Goal: Task Accomplishment & Management: Manage account settings

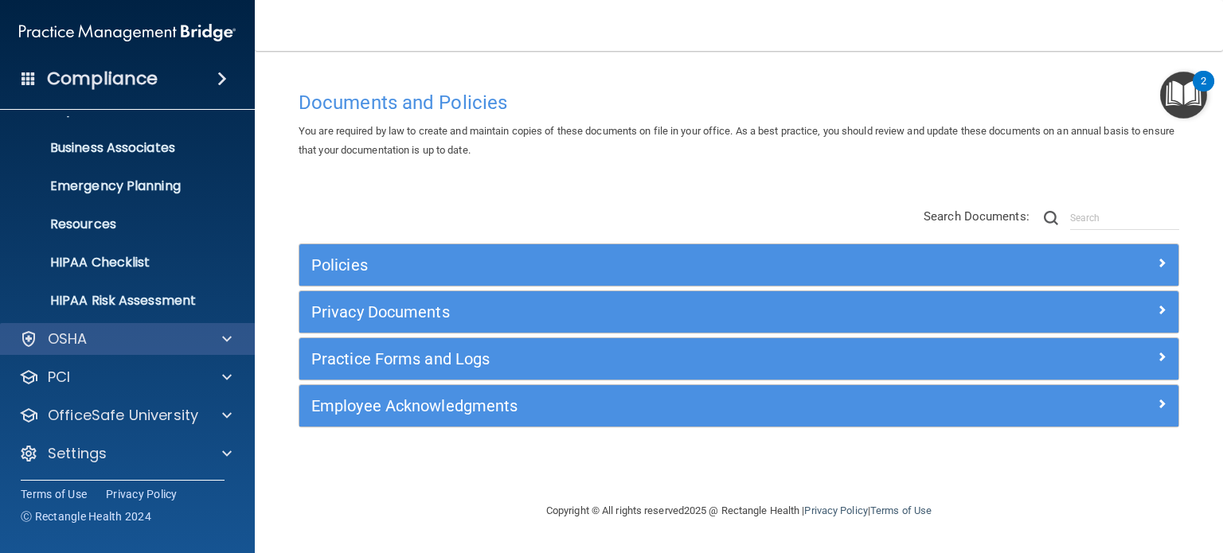
scroll to position [107, 0]
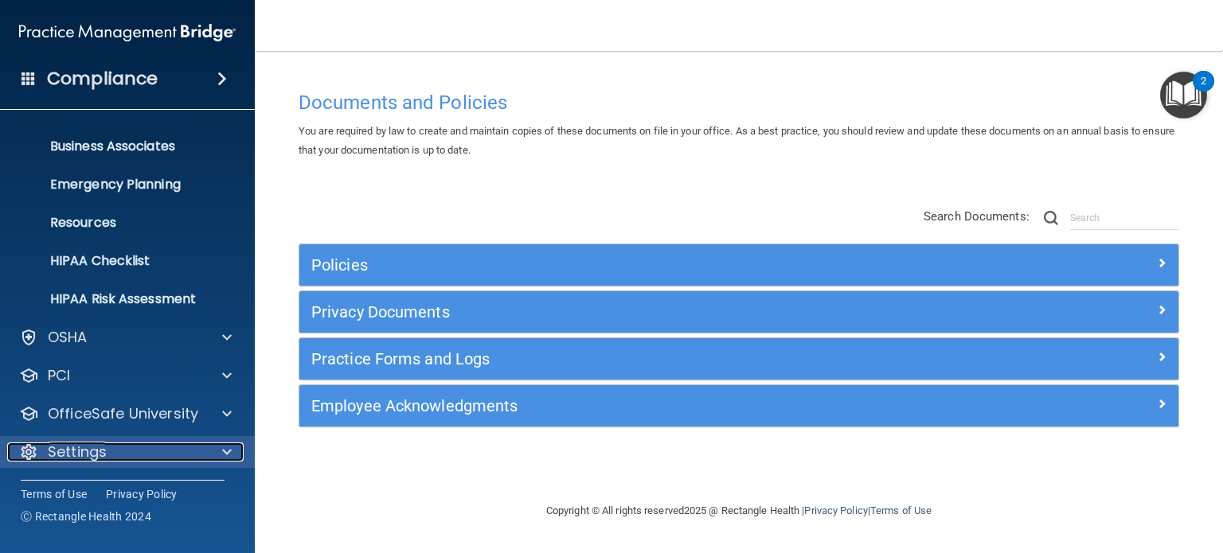
click at [170, 458] on div "Settings" at bounding box center [105, 452] width 197 height 19
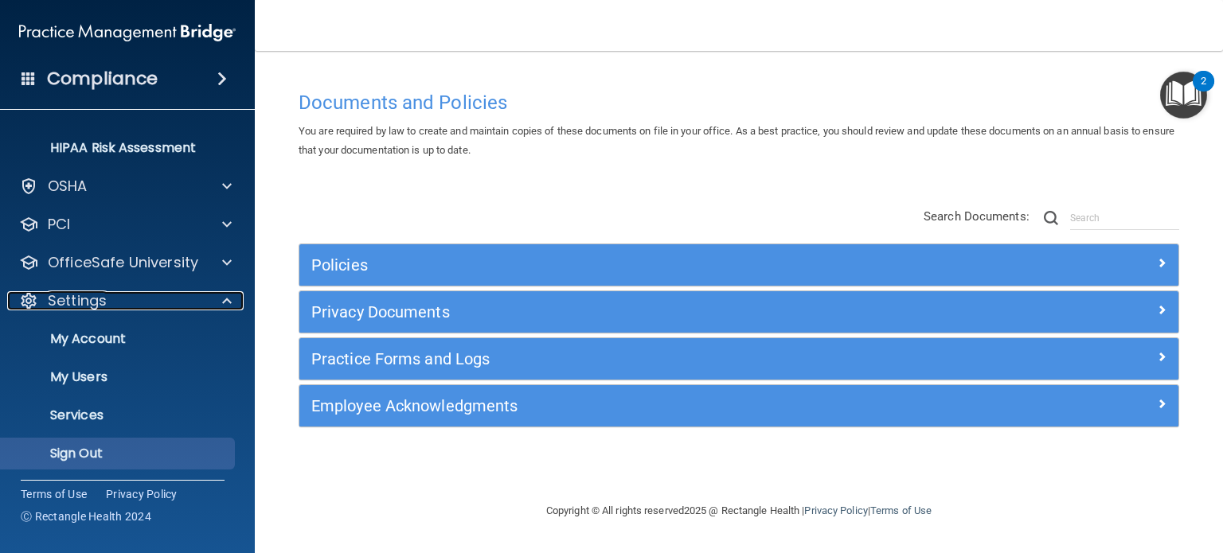
scroll to position [260, 0]
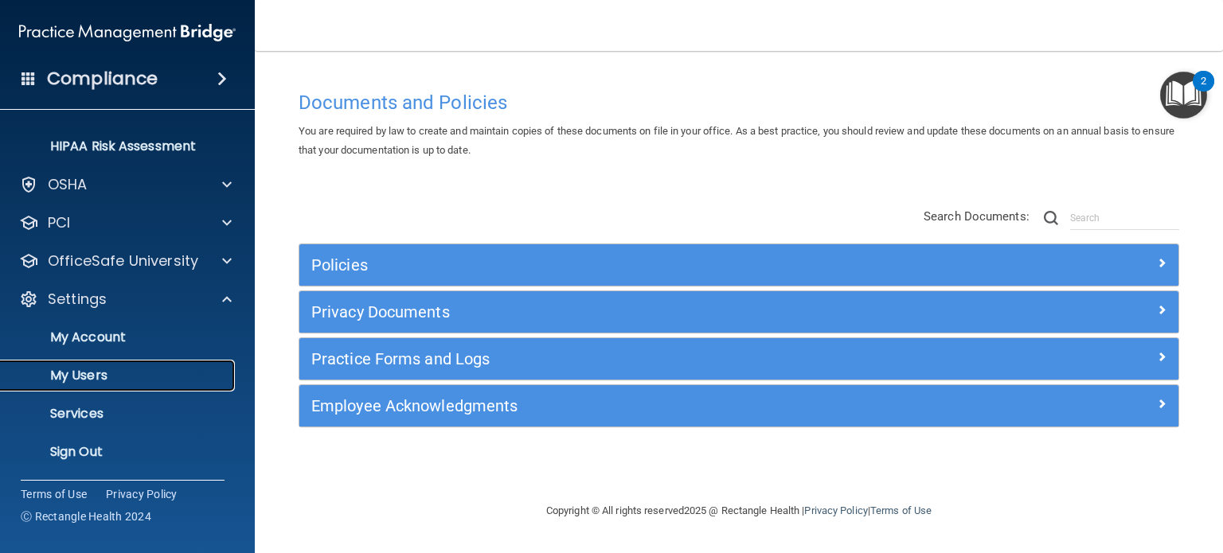
click at [129, 372] on p "My Users" at bounding box center [118, 376] width 217 height 16
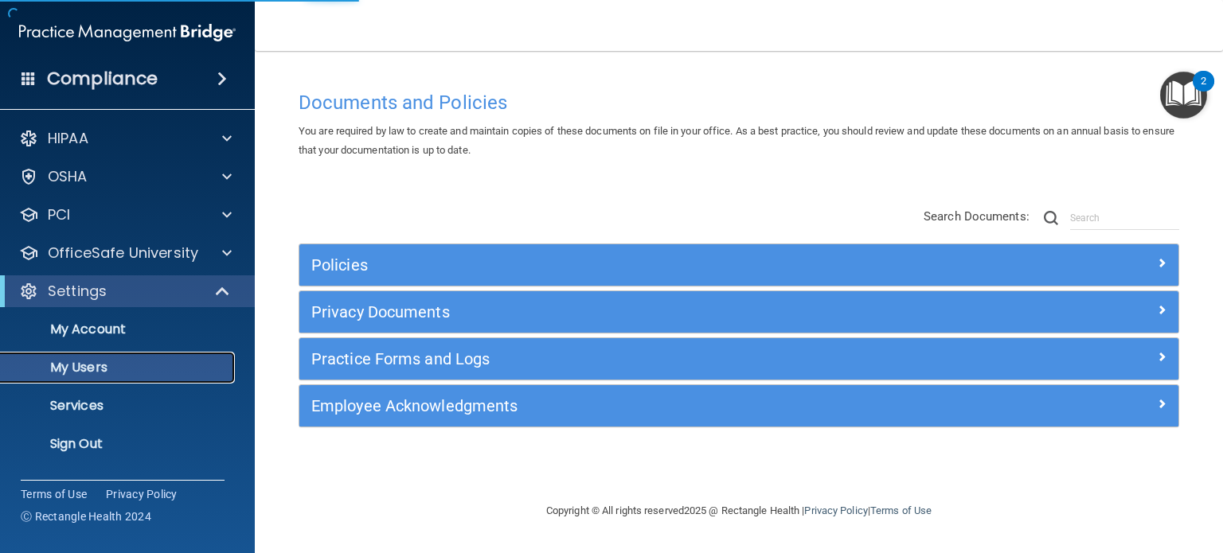
select select "20"
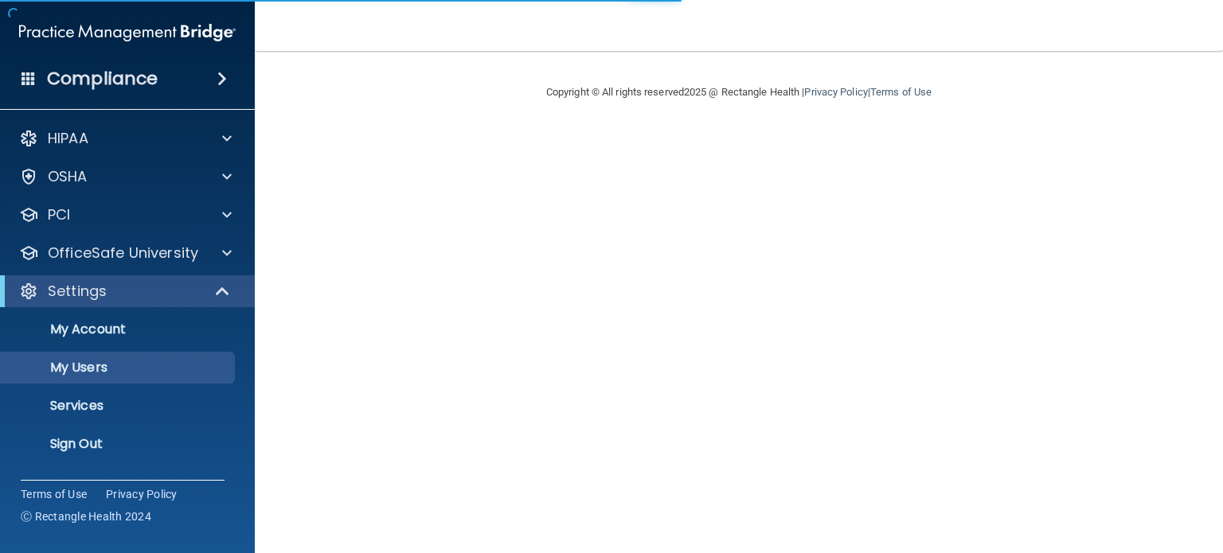
select select "20"
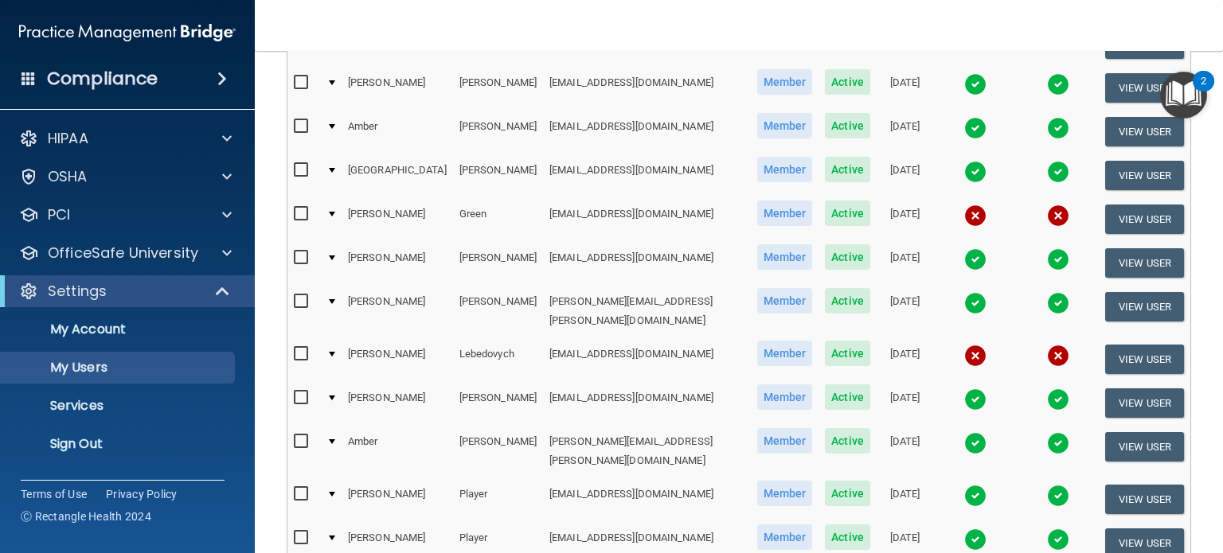
scroll to position [239, 0]
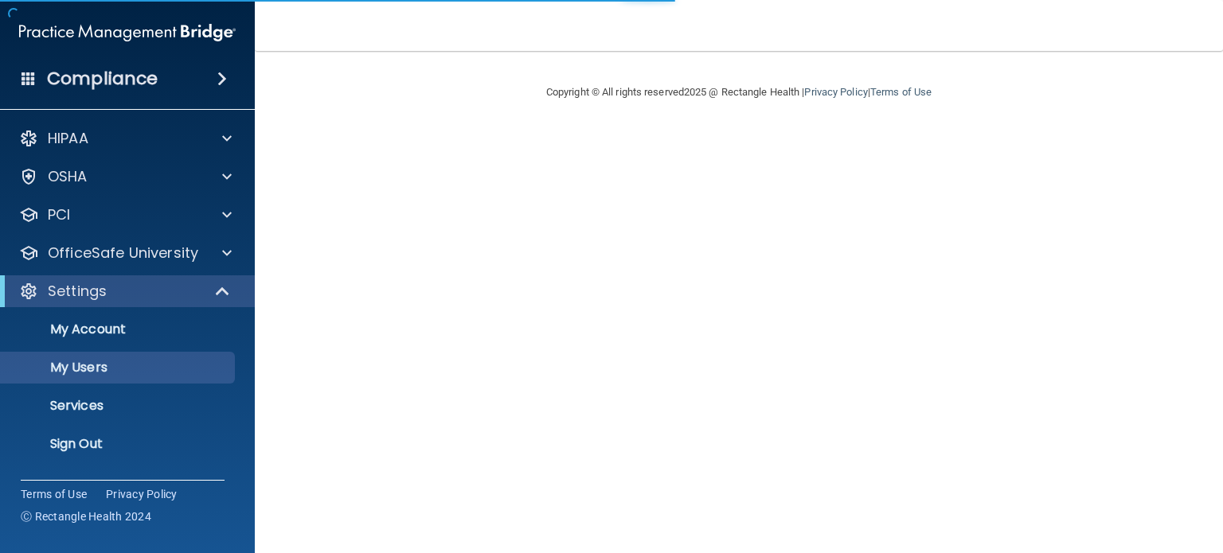
select select "20"
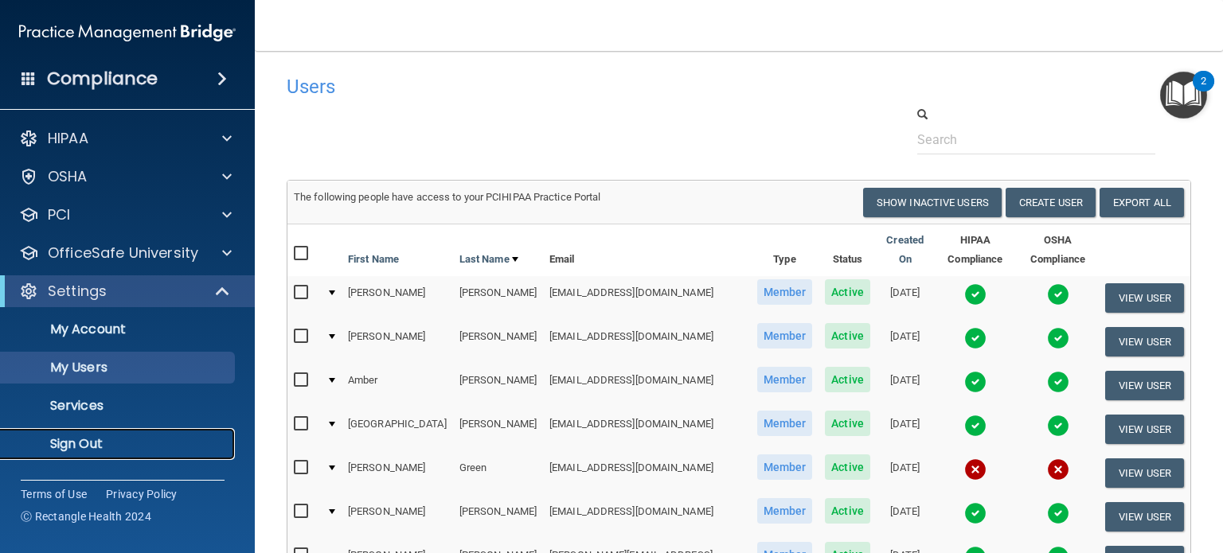
click at [96, 449] on p "Sign Out" at bounding box center [118, 444] width 217 height 16
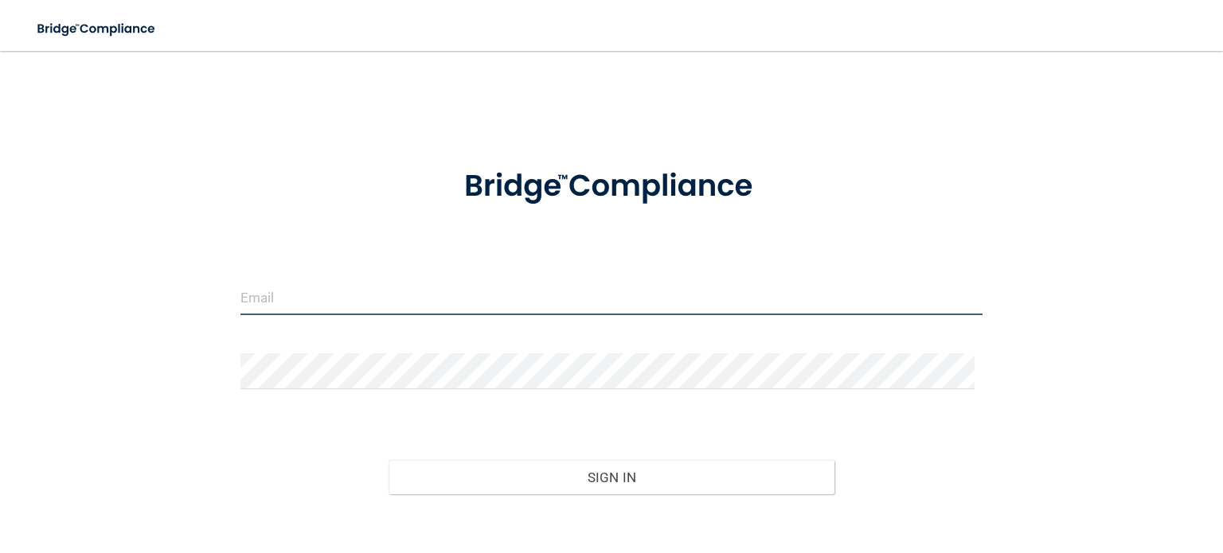
click at [395, 282] on input "email" at bounding box center [611, 297] width 742 height 36
click at [405, 297] on input "bwatson@vsmmgt.com" at bounding box center [611, 297] width 742 height 36
drag, startPoint x: 422, startPoint y: 296, endPoint x: 109, endPoint y: 298, distance: 312.9
click at [115, 298] on div "bwatson@vsmmgt.com Invalid email/password. You don't have permission to access …" at bounding box center [611, 320] width 1159 height 507
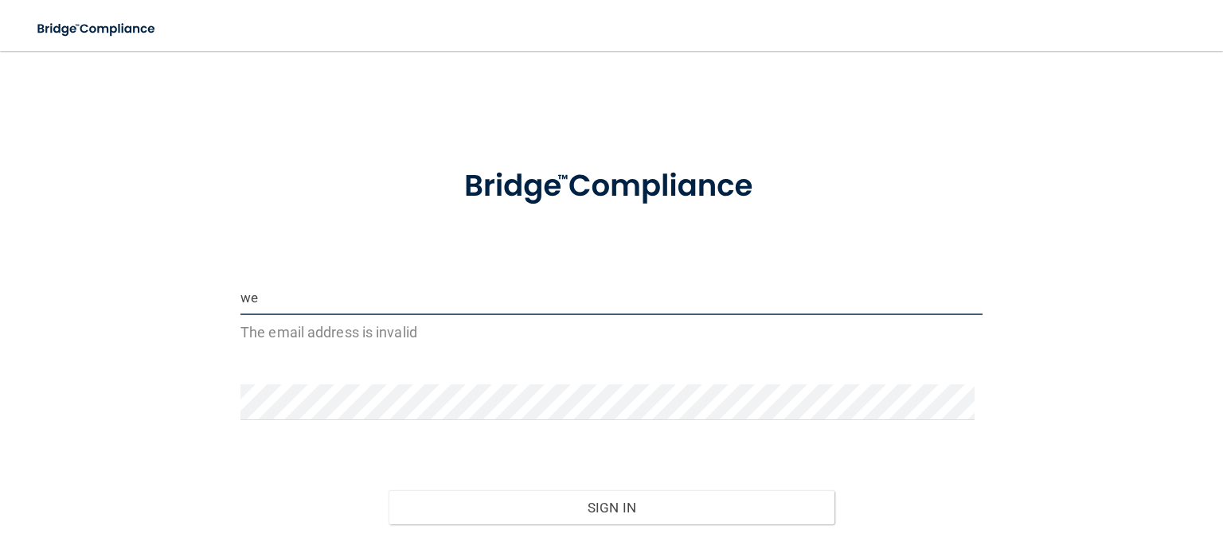
type input "[EMAIL_ADDRESS][DOMAIN_NAME]"
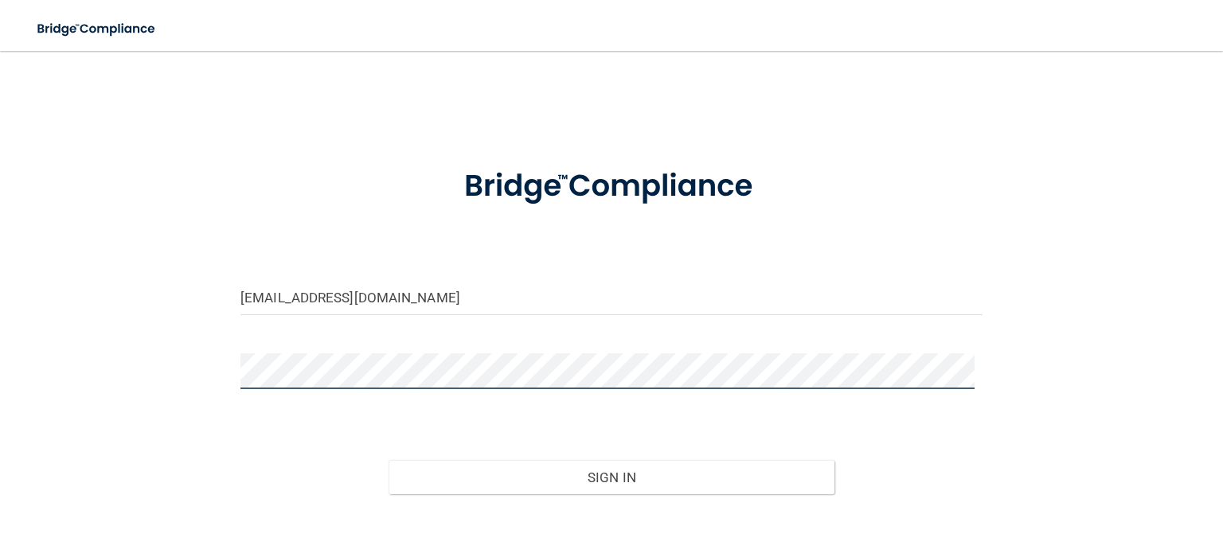
click at [389, 460] on button "Sign In" at bounding box center [611, 477] width 445 height 35
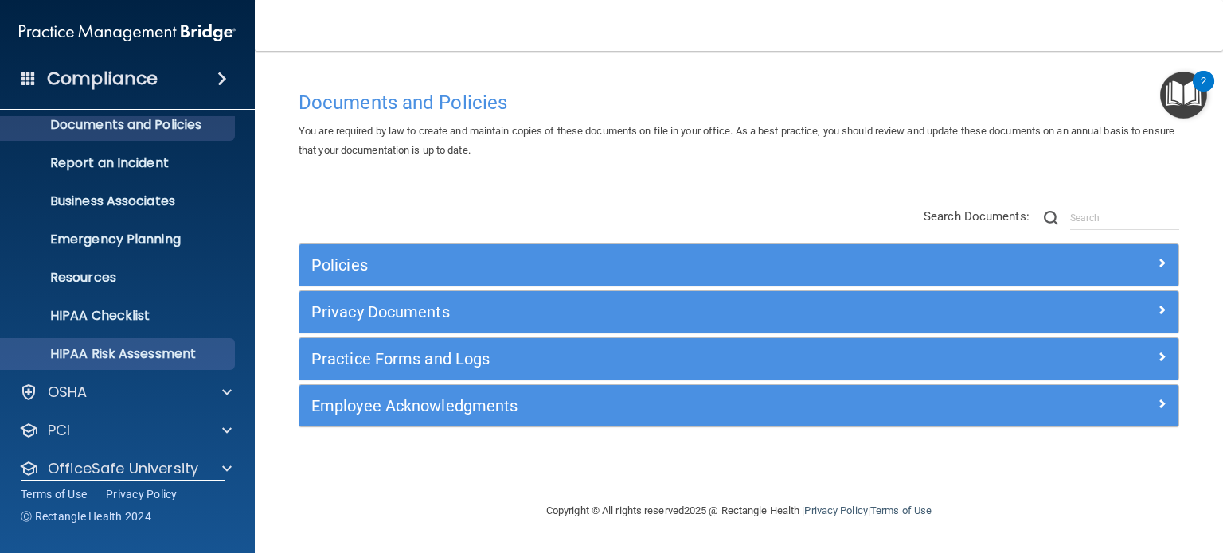
scroll to position [107, 0]
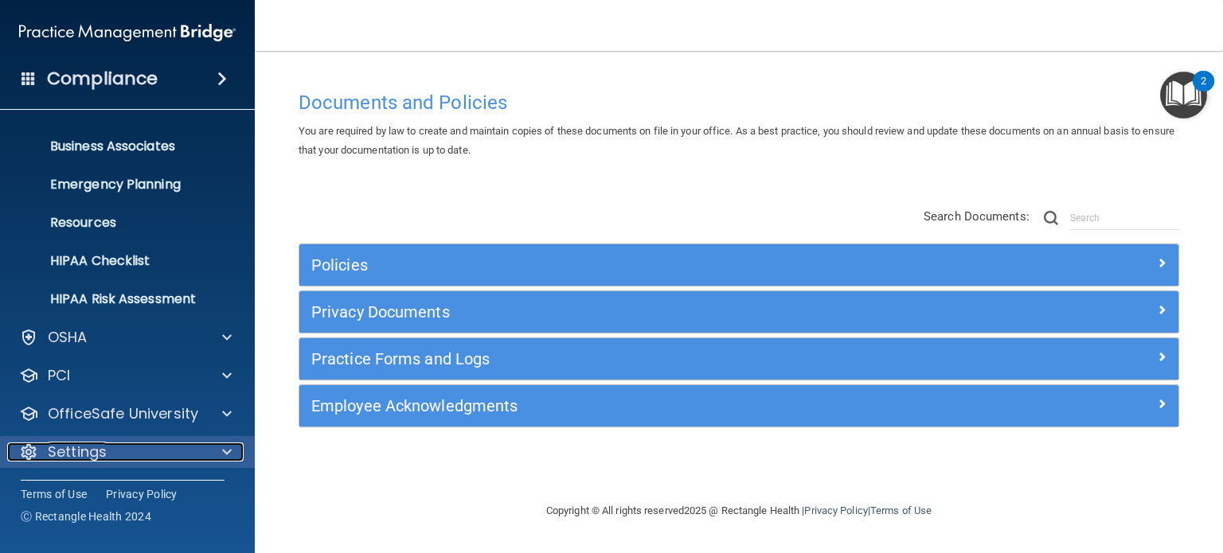
click at [155, 451] on div "Settings" at bounding box center [105, 452] width 197 height 19
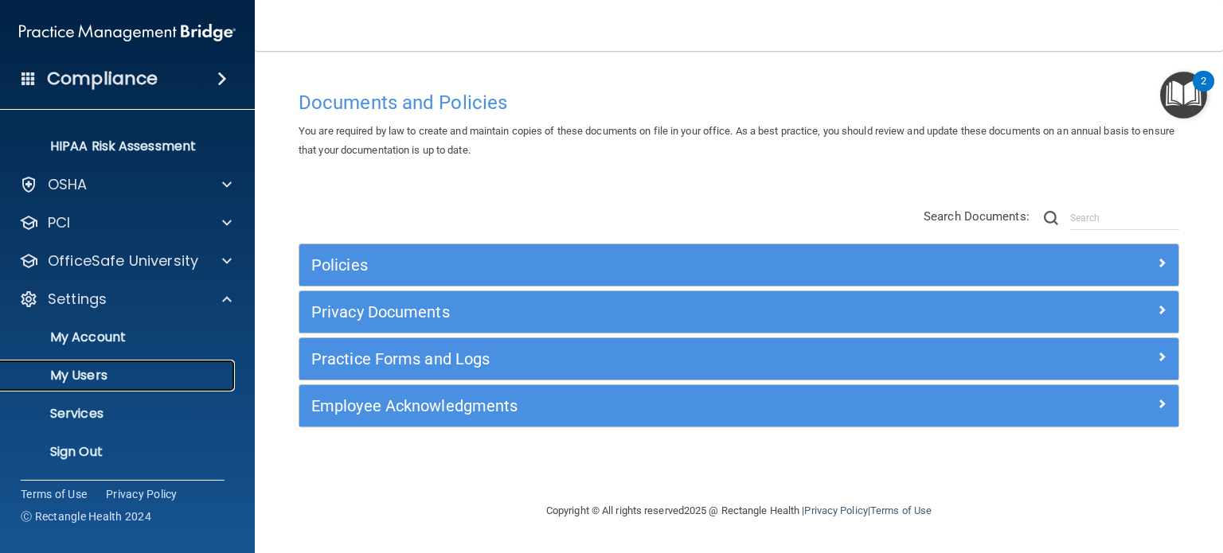
click at [123, 377] on p "My Users" at bounding box center [118, 376] width 217 height 16
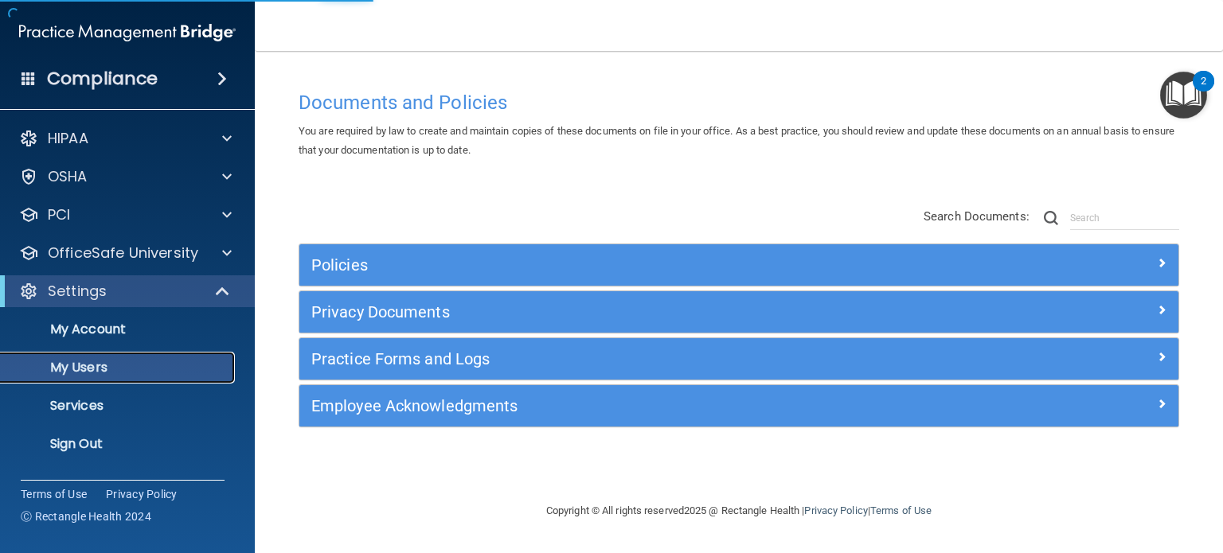
select select "20"
